Goal: Task Accomplishment & Management: Complete application form

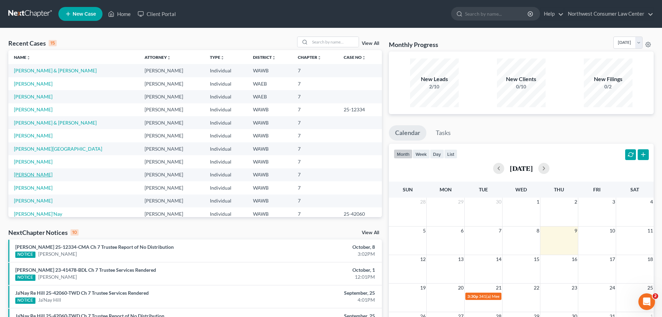
click at [38, 174] on link "[PERSON_NAME]" at bounding box center [33, 174] width 39 height 6
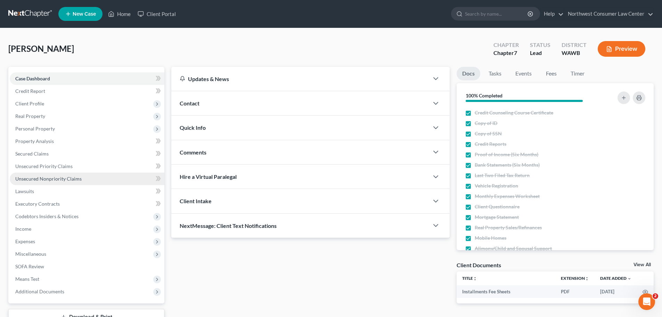
click at [112, 181] on link "Unsecured Nonpriority Claims" at bounding box center [87, 178] width 155 height 13
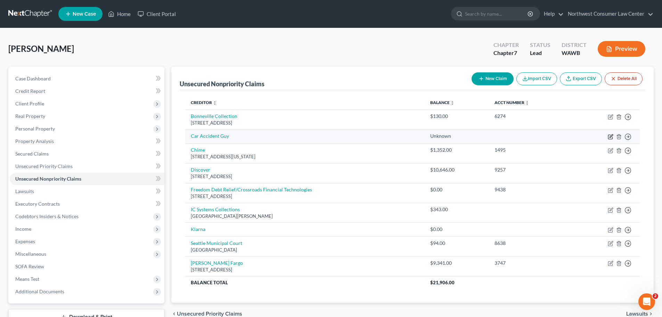
click at [612, 136] on icon "button" at bounding box center [611, 137] width 6 height 6
select select "14"
select select "0"
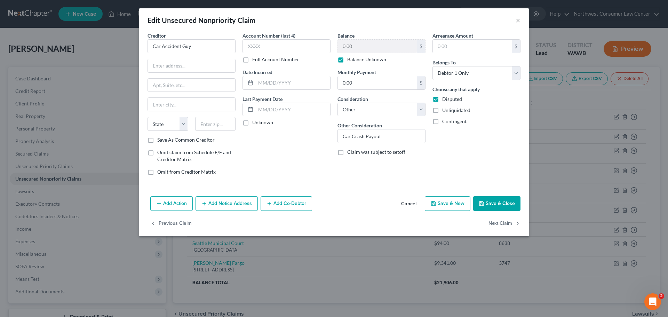
click at [414, 205] on button "Cancel" at bounding box center [408, 204] width 26 height 14
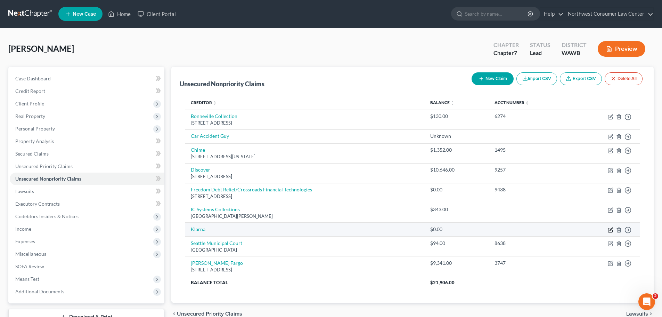
click at [611, 228] on icon "button" at bounding box center [611, 230] width 6 height 6
select select "0"
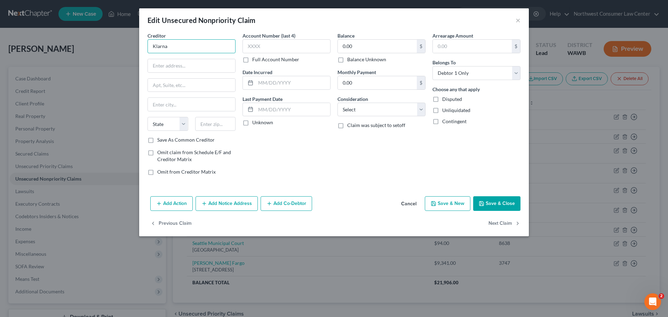
click at [198, 53] on input "Klarna" at bounding box center [191, 46] width 88 height 14
type input "Sezzle"
paste input "[STREET_ADDRESS]"
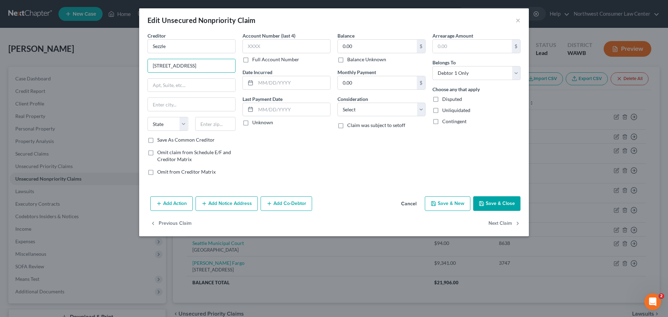
type input "[STREET_ADDRESS]"
click at [200, 83] on input "text" at bounding box center [191, 85] width 87 height 13
paste input "Suite 640"
type input "Suite 640"
click at [207, 122] on input "text" at bounding box center [215, 124] width 41 height 14
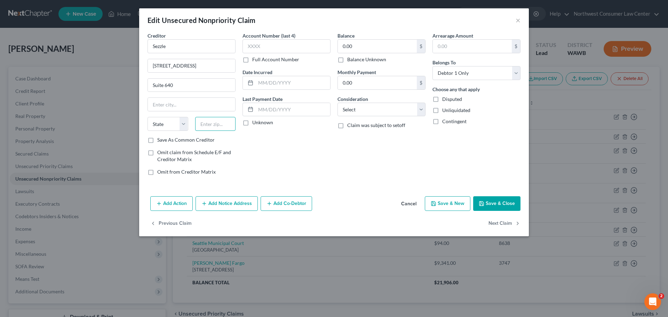
paste input "55402"
type input "55402"
click at [164, 129] on select "State [US_STATE] AK AR AZ CA CO CT DE DC [GEOGRAPHIC_DATA] [GEOGRAPHIC_DATA] GU…" at bounding box center [167, 124] width 41 height 14
type input "[GEOGRAPHIC_DATA]"
select select "24"
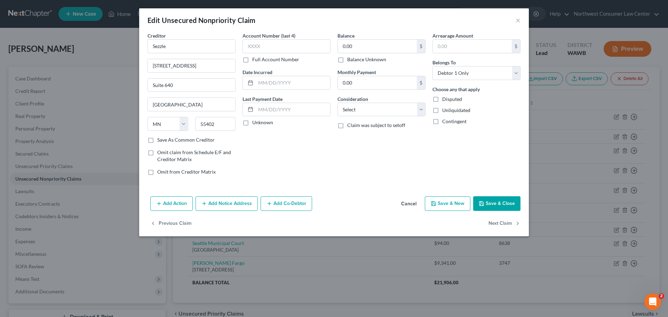
click at [291, 145] on div "Account Number (last 4) Full Account Number Date Incurred Last Payment Date Unk…" at bounding box center [286, 106] width 95 height 149
click at [358, 111] on select "Select Cable / Satellite Services Collection Agency Credit Card Debt Debt Couns…" at bounding box center [381, 110] width 88 height 14
select select "2"
click at [337, 103] on select "Select Cable / Satellite Services Collection Agency Credit Card Debt Debt Couns…" at bounding box center [381, 110] width 88 height 14
click at [348, 46] on input "0.00" at bounding box center [377, 46] width 79 height 13
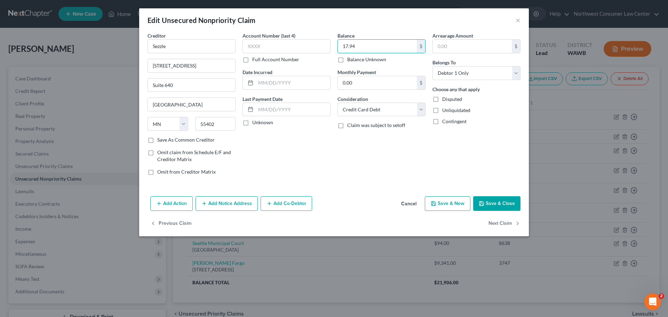
type input "17.94"
click at [487, 205] on button "Save & Close" at bounding box center [496, 203] width 47 height 15
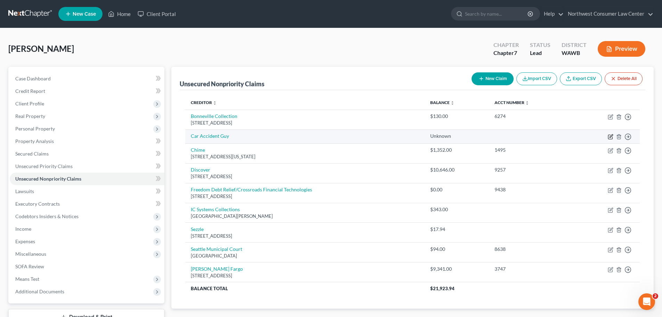
click at [612, 135] on icon "button" at bounding box center [611, 137] width 6 height 6
select select "14"
select select "0"
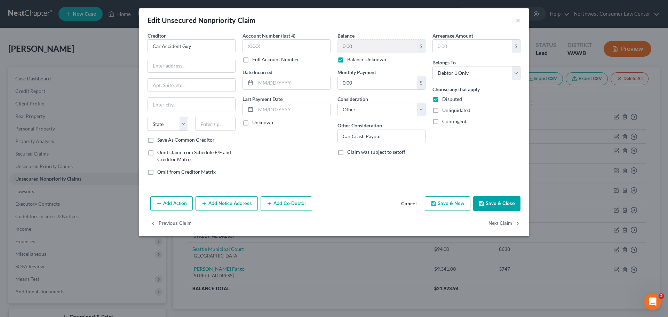
click at [411, 205] on button "Cancel" at bounding box center [408, 204] width 26 height 14
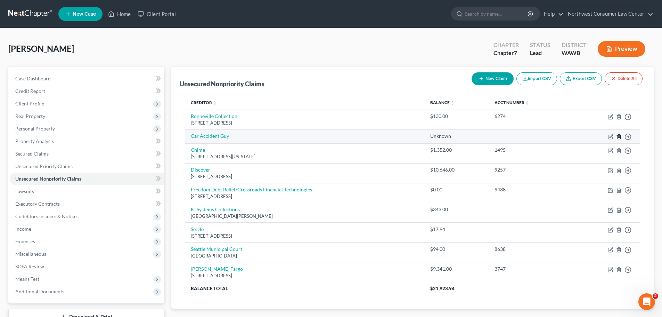
click at [617, 136] on icon "button" at bounding box center [619, 137] width 6 height 6
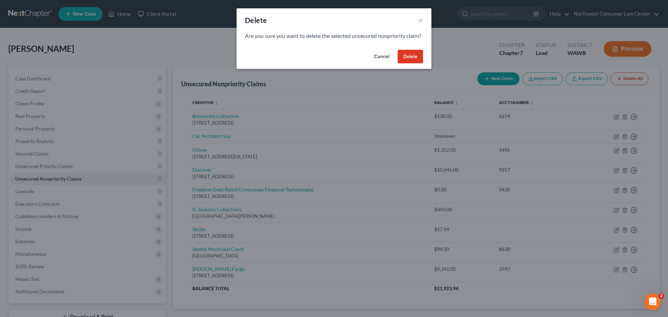
click at [409, 63] on button "Delete" at bounding box center [409, 57] width 25 height 14
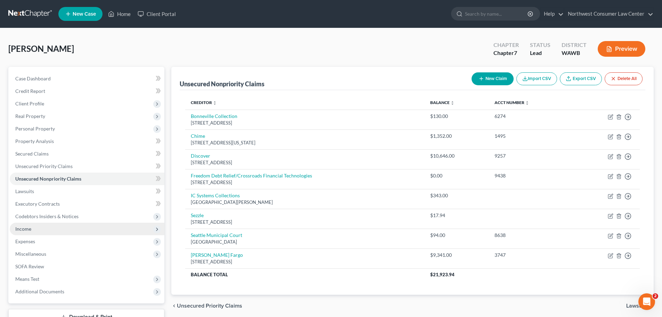
click at [53, 230] on span "Income" at bounding box center [87, 229] width 155 height 13
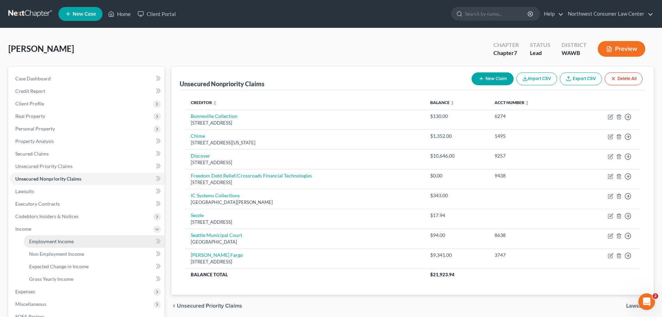
click at [87, 239] on link "Employment Income" at bounding box center [94, 241] width 141 height 13
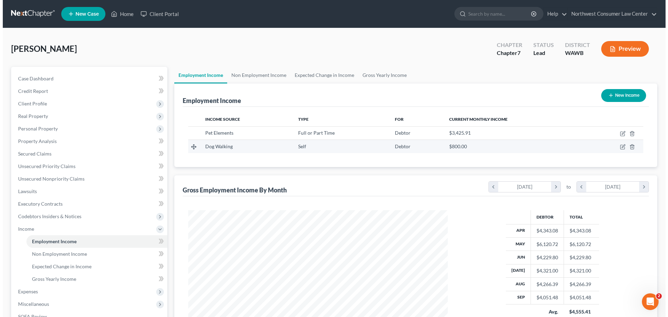
scroll to position [130, 273]
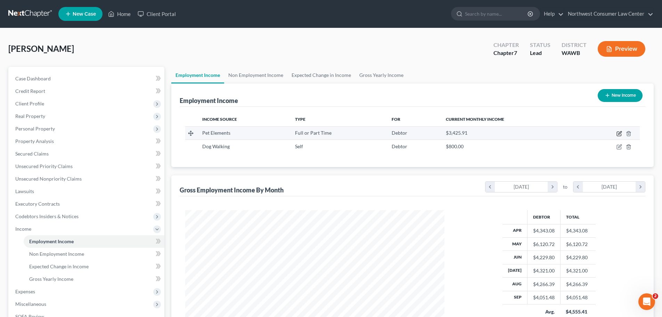
click at [618, 132] on icon "button" at bounding box center [620, 134] width 6 height 6
select select "0"
select select "50"
select select "2"
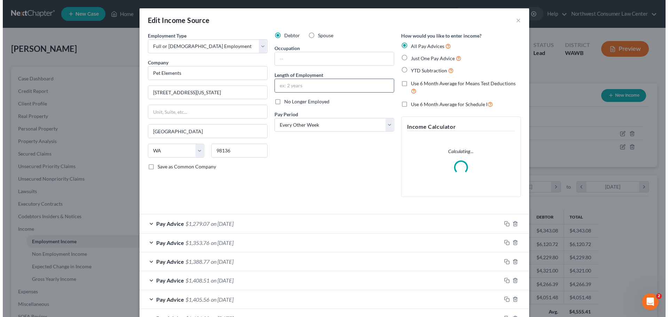
scroll to position [131, 276]
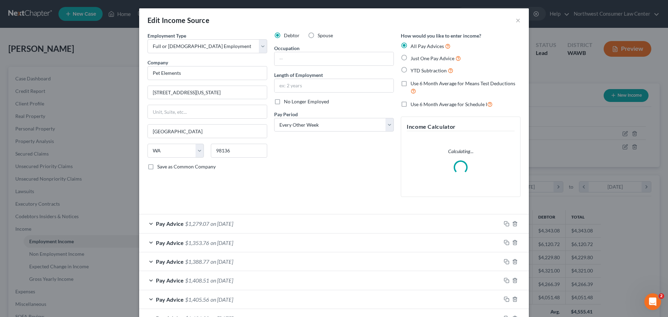
click at [294, 103] on span "No Longer Employed" at bounding box center [306, 101] width 45 height 6
click at [291, 103] on input "No Longer Employed" at bounding box center [289, 100] width 5 height 5
checkbox input "true"
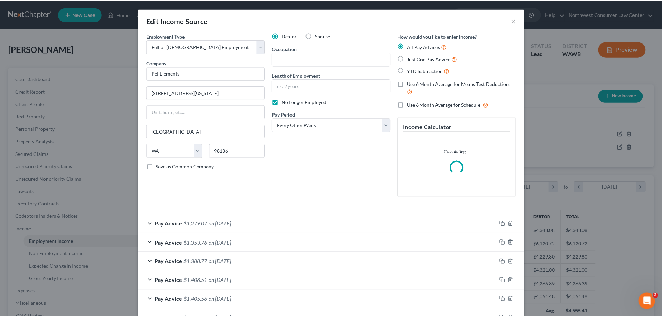
scroll to position [238, 0]
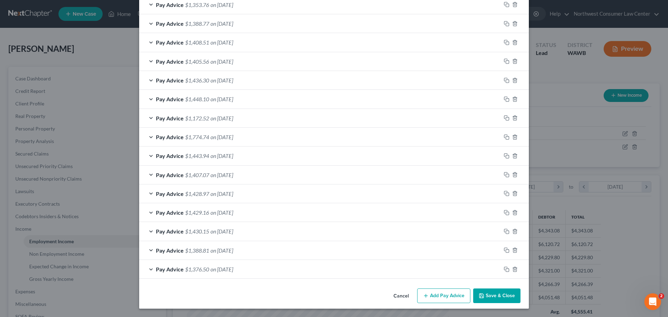
click at [500, 296] on button "Save & Close" at bounding box center [496, 295] width 47 height 15
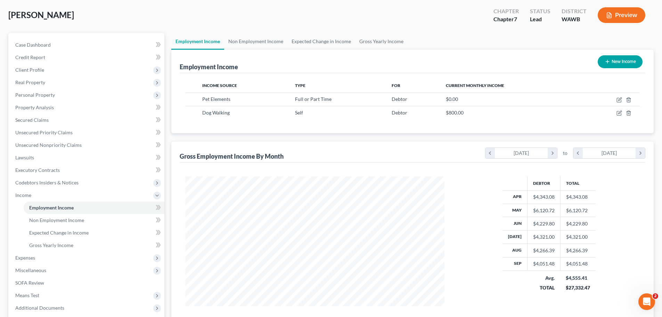
scroll to position [0, 0]
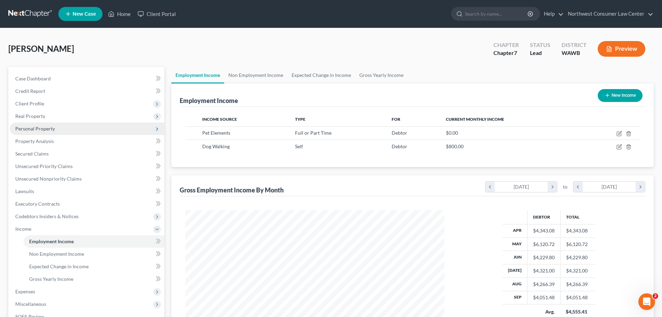
click at [93, 123] on span "Personal Property" at bounding box center [87, 128] width 155 height 13
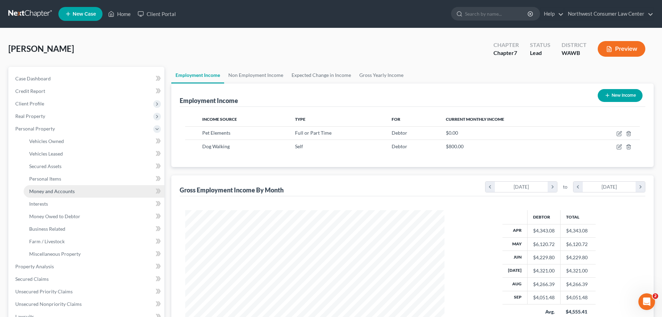
click at [58, 188] on span "Money and Accounts" at bounding box center [52, 191] width 46 height 6
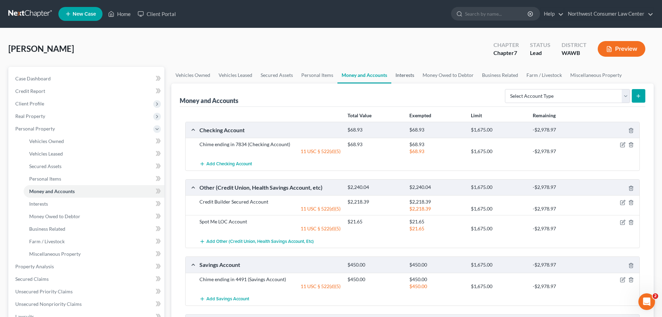
click at [406, 78] on link "Interests" at bounding box center [405, 75] width 27 height 17
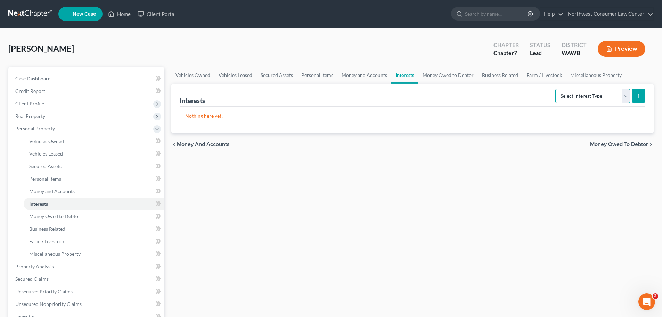
click at [588, 98] on select "Select Interest Type 401K Annuity Bond Education IRA Government Bond Government…" at bounding box center [593, 96] width 75 height 14
click at [487, 94] on div "Interests Select Interest Type 401K Annuity Bond Education IRA Government Bond …" at bounding box center [413, 94] width 466 height 23
click at [591, 90] on select "Select Interest Type 401K Annuity Bond Education IRA Government Bond Government…" at bounding box center [593, 96] width 75 height 14
select select "401k"
click at [556, 89] on select "Select Interest Type 401K Annuity Bond Education IRA Government Bond Government…" at bounding box center [593, 96] width 75 height 14
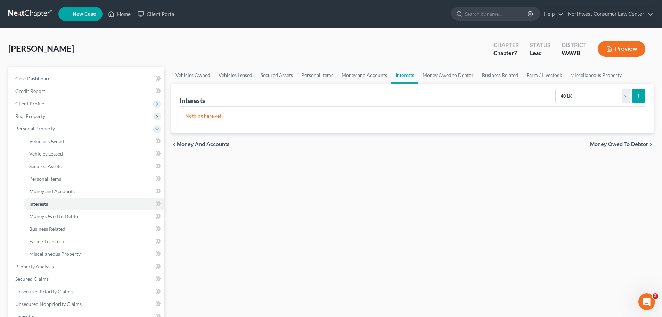
click at [640, 92] on button "submit" at bounding box center [639, 96] width 14 height 14
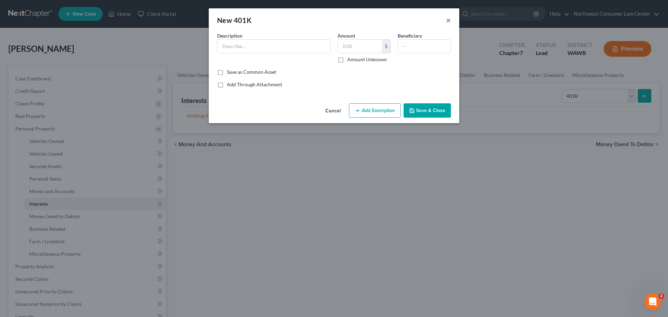
click at [448, 21] on button "×" at bounding box center [448, 20] width 5 height 8
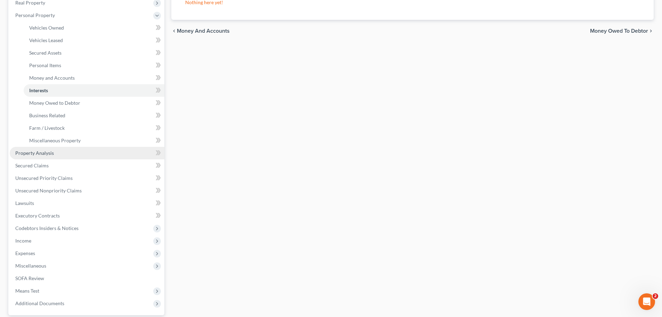
scroll to position [174, 0]
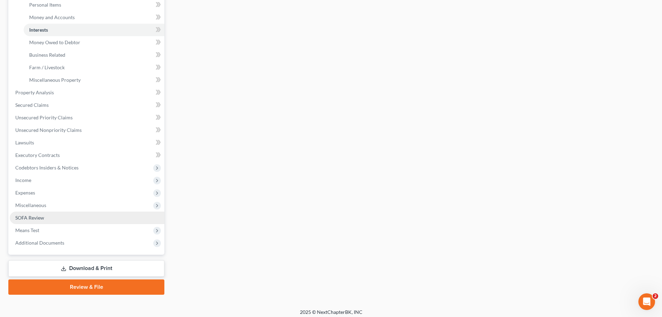
click at [109, 217] on link "SOFA Review" at bounding box center [87, 217] width 155 height 13
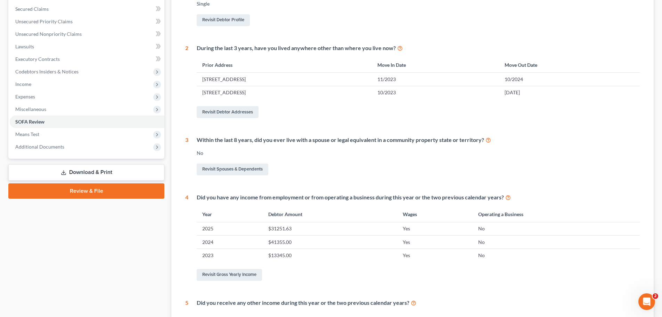
scroll to position [11, 0]
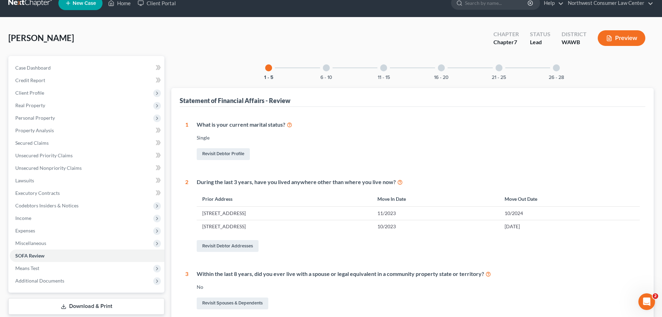
click at [324, 69] on div at bounding box center [326, 67] width 7 height 7
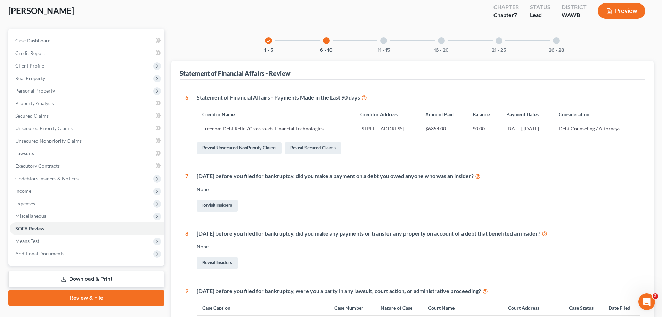
scroll to position [0, 0]
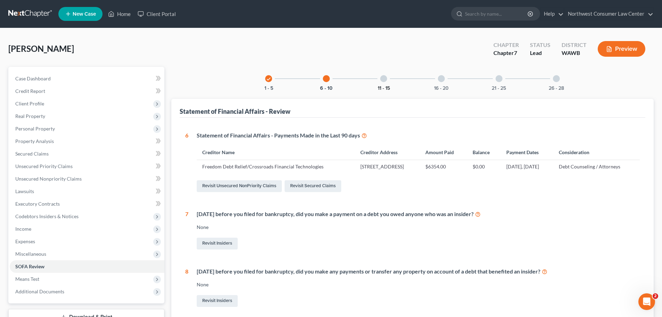
click at [386, 88] on button "11 - 15" at bounding box center [384, 88] width 12 height 5
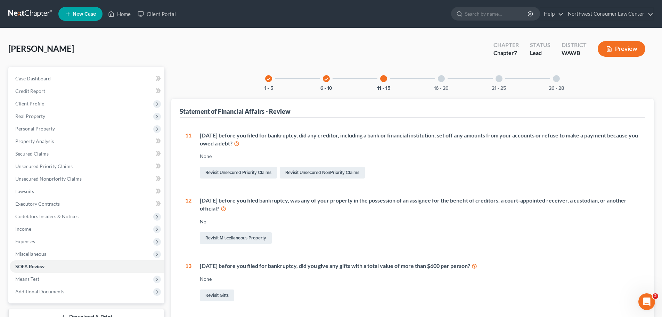
click at [443, 76] on div at bounding box center [441, 78] width 7 height 7
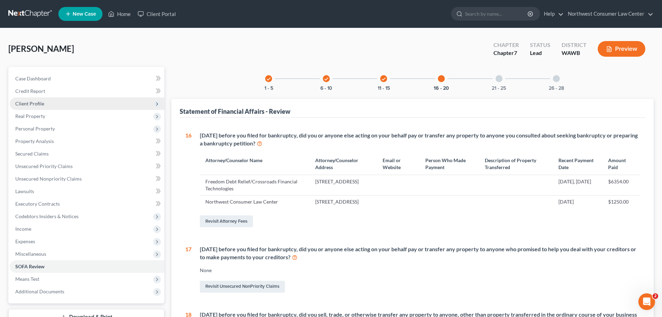
click at [102, 100] on span "Client Profile" at bounding box center [87, 103] width 155 height 13
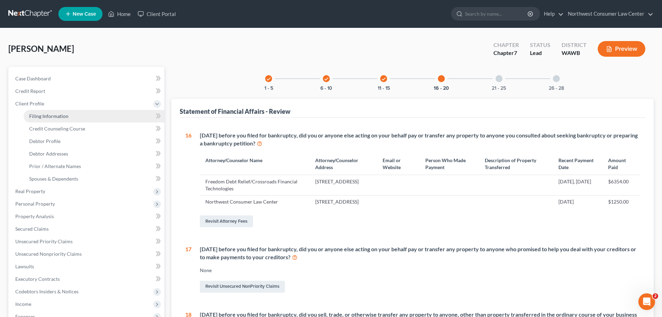
click at [102, 113] on link "Filing Information" at bounding box center [94, 116] width 141 height 13
select select "1"
select select "0"
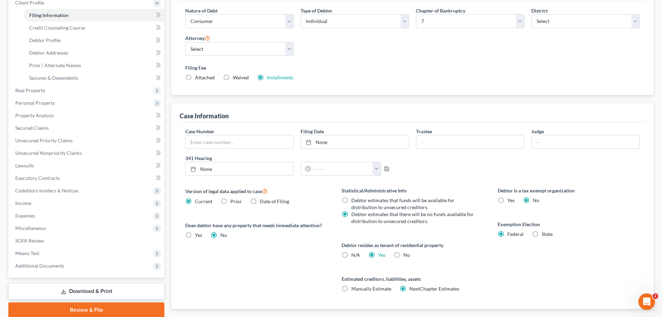
scroll to position [104, 0]
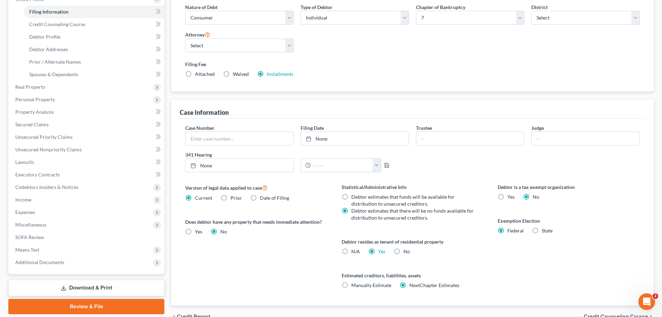
click at [542, 228] on span "State" at bounding box center [547, 230] width 11 height 6
click at [545, 228] on input "State" at bounding box center [547, 229] width 5 height 5
radio input "true"
radio input "false"
click at [547, 253] on select "State [US_STATE] AK AR AZ CA CO CT DE DC [GEOGRAPHIC_DATA] [GEOGRAPHIC_DATA] GU…" at bounding box center [569, 254] width 142 height 14
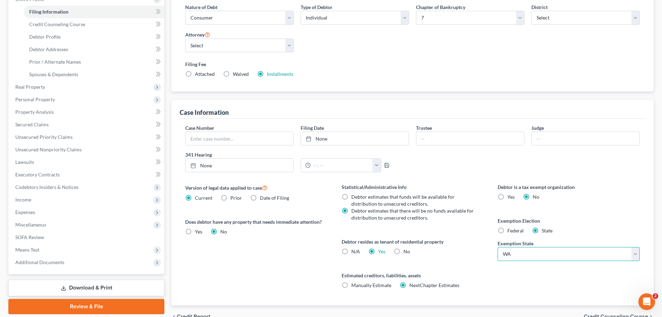
select select "4"
click at [498, 247] on select "State [US_STATE] AK AR AZ CA CO CT DE DC [GEOGRAPHIC_DATA] [GEOGRAPHIC_DATA] GU…" at bounding box center [569, 254] width 142 height 14
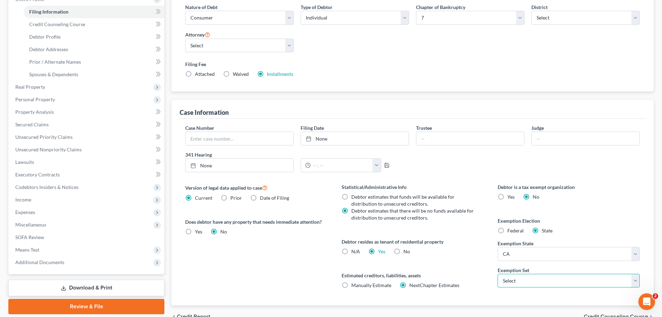
click at [556, 282] on select "Select 703 704" at bounding box center [569, 281] width 142 height 14
click at [591, 215] on div "Debtor is a tax exempt organization Yes No Exemption Election Federal State Exe…" at bounding box center [569, 244] width 156 height 122
